Goal: Register for event/course

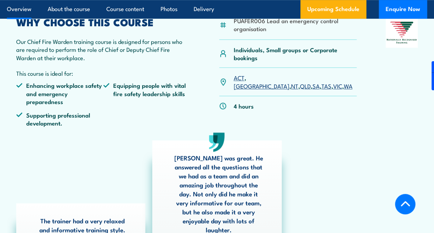
scroll to position [242, 0]
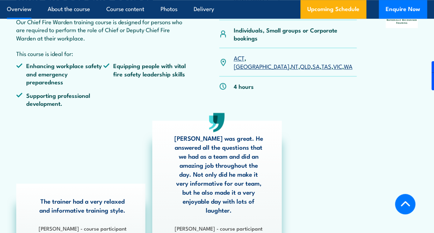
click at [258, 62] on link "[GEOGRAPHIC_DATA]" at bounding box center [261, 66] width 56 height 8
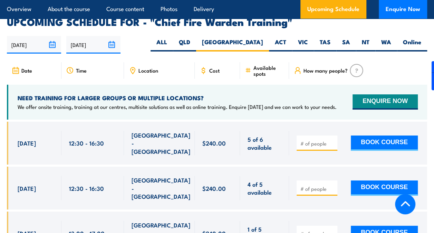
scroll to position [1230, 0]
